Goal: Navigation & Orientation: Find specific page/section

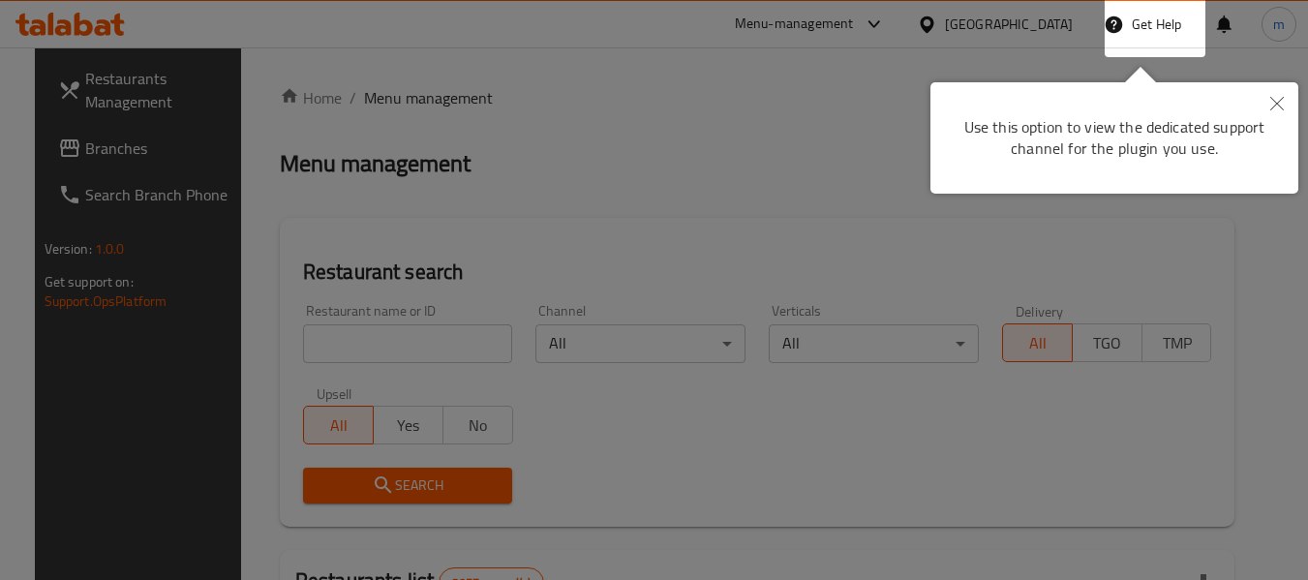
click at [1278, 106] on icon "Close" at bounding box center [1277, 104] width 14 height 14
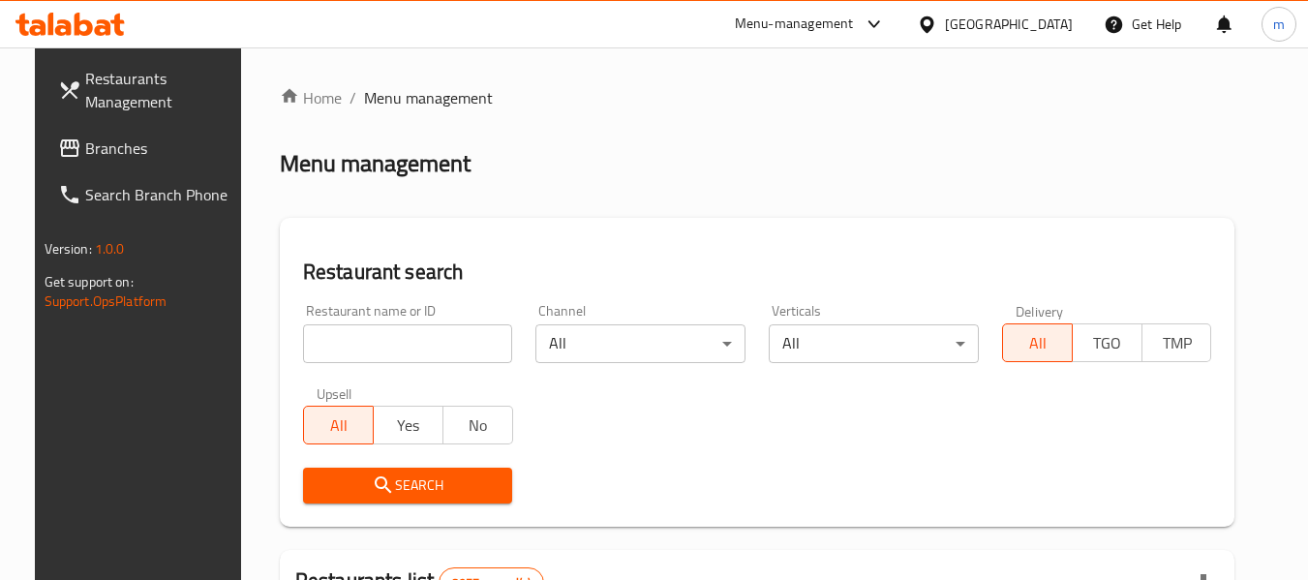
click at [1032, 21] on div "Bahrain" at bounding box center [1009, 24] width 128 height 21
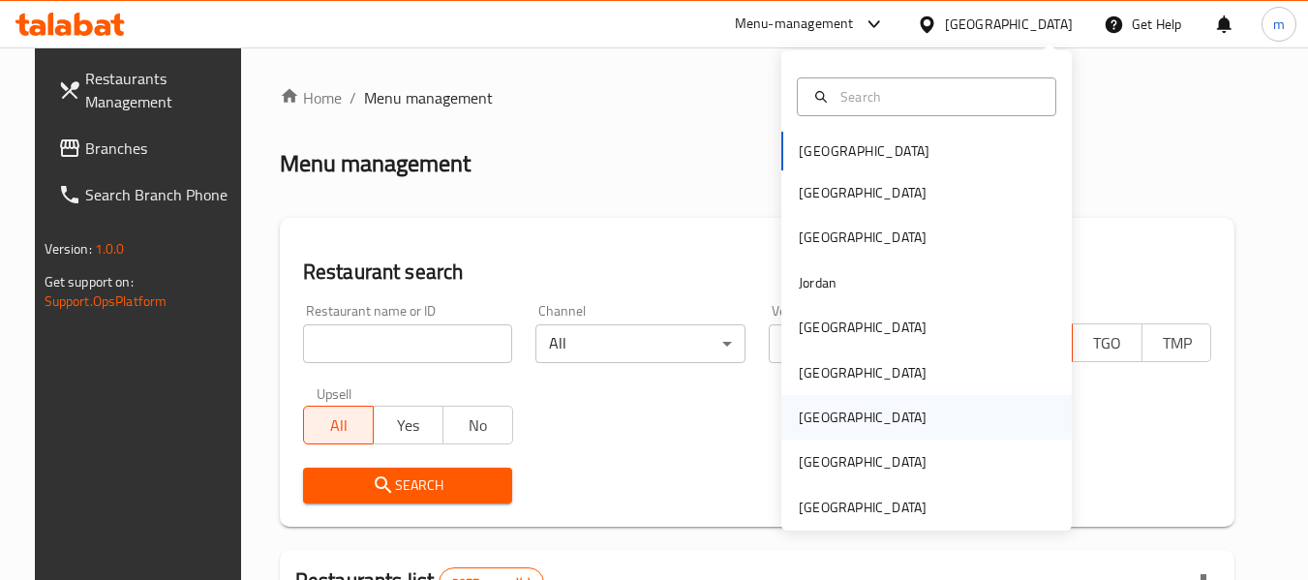
click at [830, 412] on div "[GEOGRAPHIC_DATA]" at bounding box center [862, 417] width 159 height 45
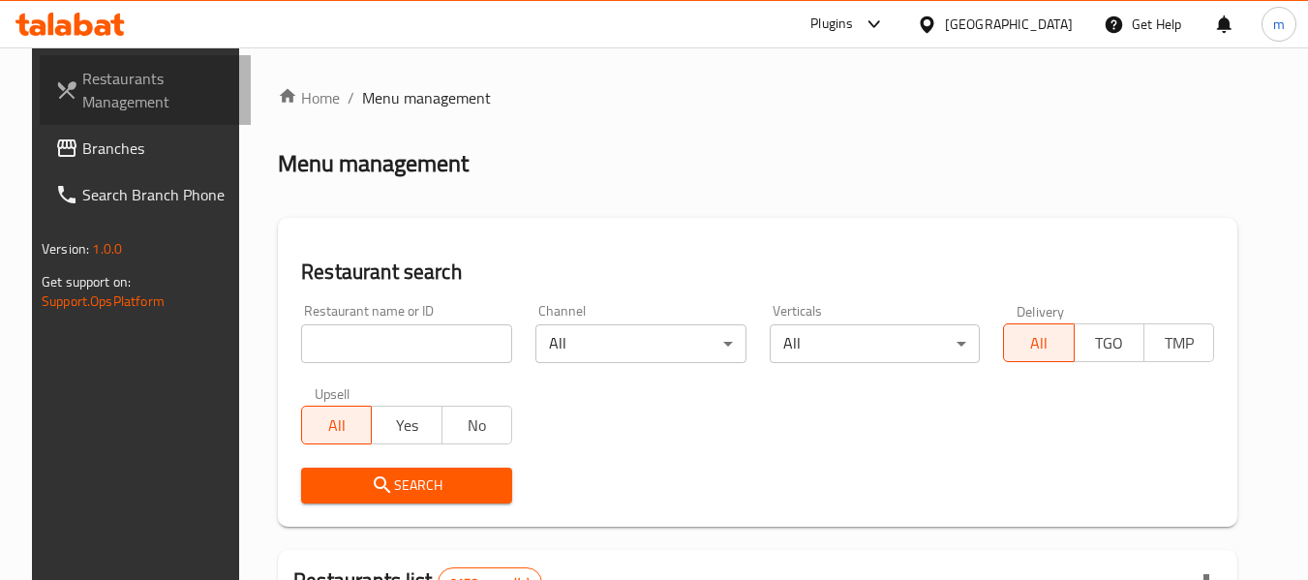
click at [98, 86] on span "Restaurants Management" at bounding box center [158, 90] width 153 height 46
